Goal: Task Accomplishment & Management: Complete application form

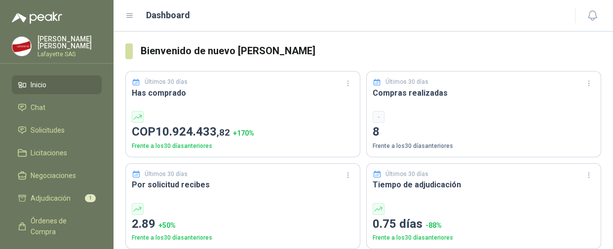
click at [235, 191] on h3 "Por solicitud recibes" at bounding box center [243, 185] width 222 height 12
click at [42, 90] on link "Inicio" at bounding box center [57, 85] width 90 height 19
click at [42, 126] on span "Solicitudes" at bounding box center [48, 130] width 34 height 11
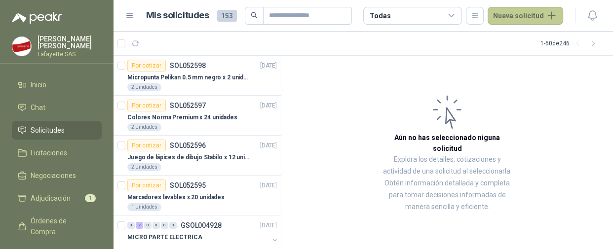
click at [523, 14] on button "Nueva solicitud" at bounding box center [526, 16] width 76 height 18
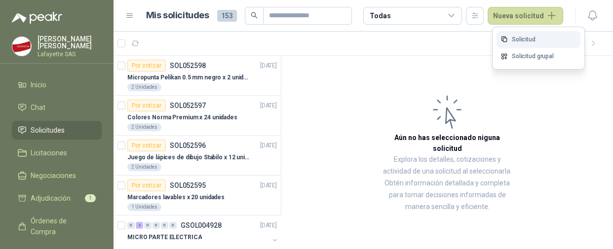
click at [520, 40] on link "Solicitud" at bounding box center [539, 39] width 84 height 17
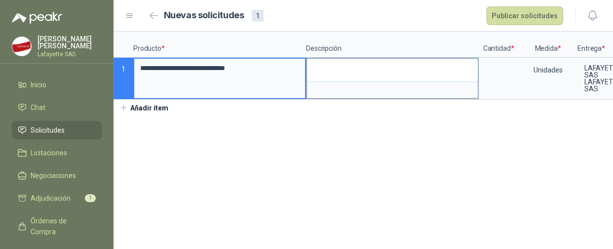
click at [346, 68] on textarea at bounding box center [392, 70] width 171 height 23
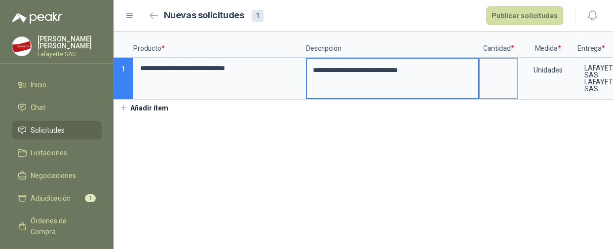
click at [494, 71] on input at bounding box center [499, 68] width 38 height 19
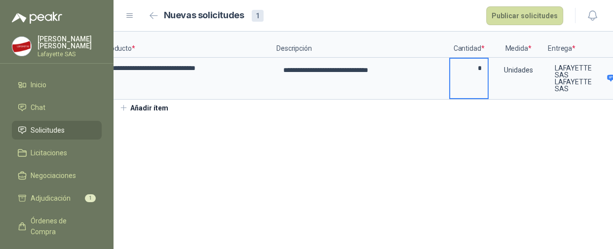
scroll to position [0, 86]
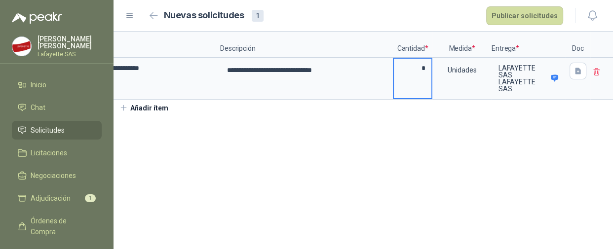
type input "*"
click at [514, 153] on section "**********" at bounding box center [364, 141] width 500 height 218
click at [575, 73] on icon "button" at bounding box center [578, 71] width 6 height 6
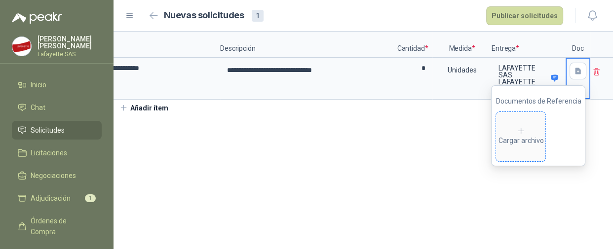
click at [524, 135] on div "Cargar archivo" at bounding box center [520, 137] width 45 height 20
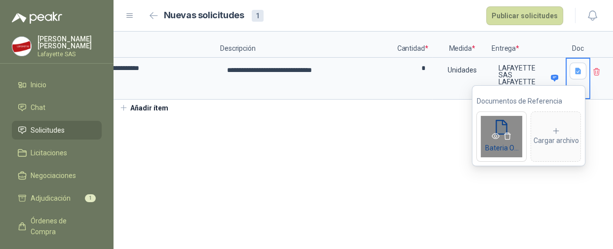
click at [493, 134] on icon "eye" at bounding box center [496, 136] width 8 height 8
click at [399, 194] on section "**********" at bounding box center [364, 141] width 500 height 218
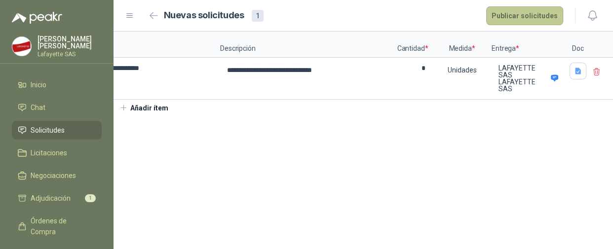
click at [523, 18] on button "Publicar solicitudes" at bounding box center [524, 15] width 77 height 19
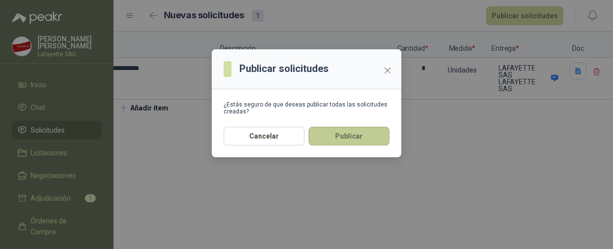
click at [328, 138] on button "Publicar" at bounding box center [349, 136] width 81 height 19
